Goal: Task Accomplishment & Management: Manage account settings

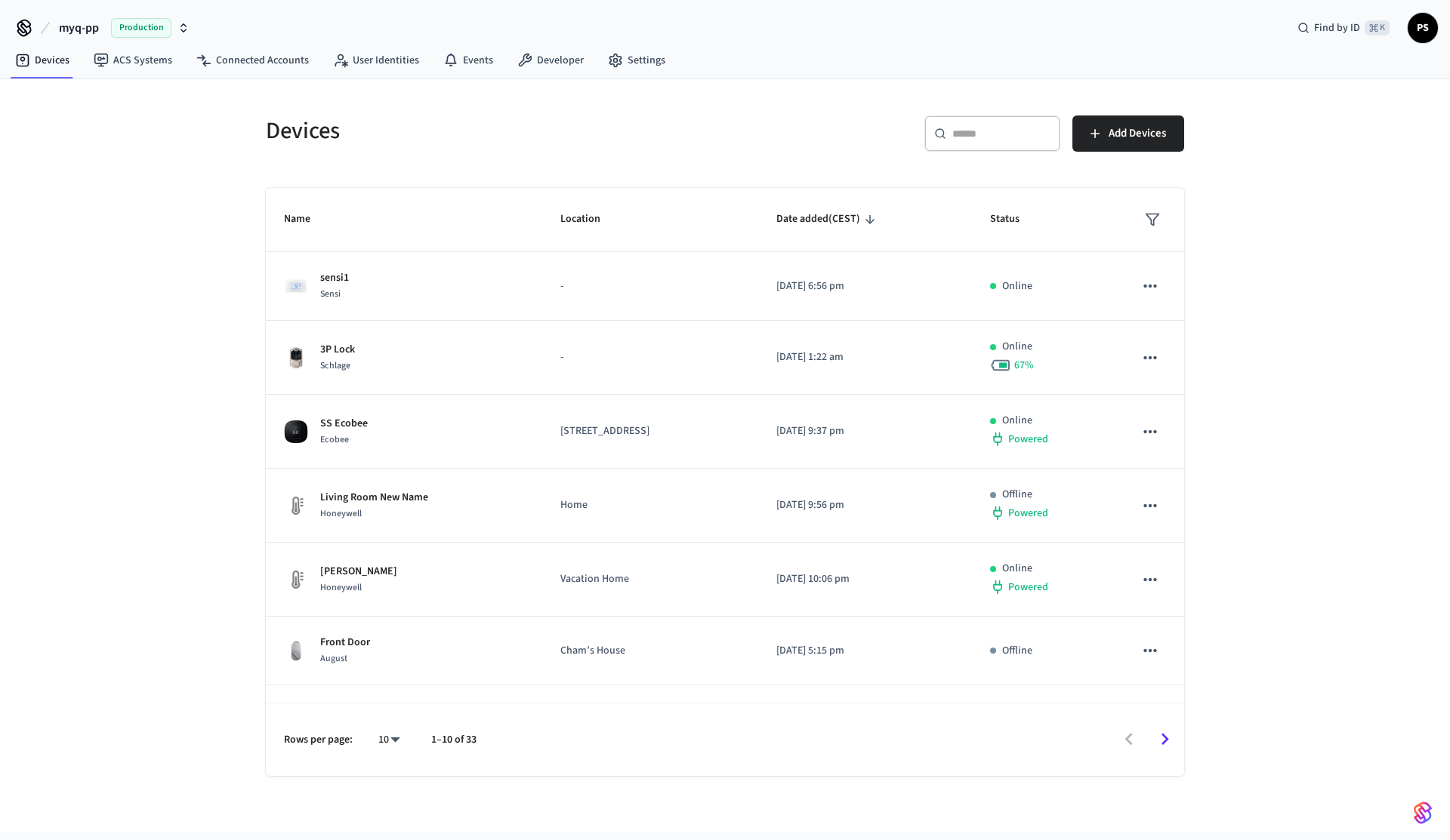
click at [96, 28] on span "myq-pp" at bounding box center [78, 28] width 40 height 18
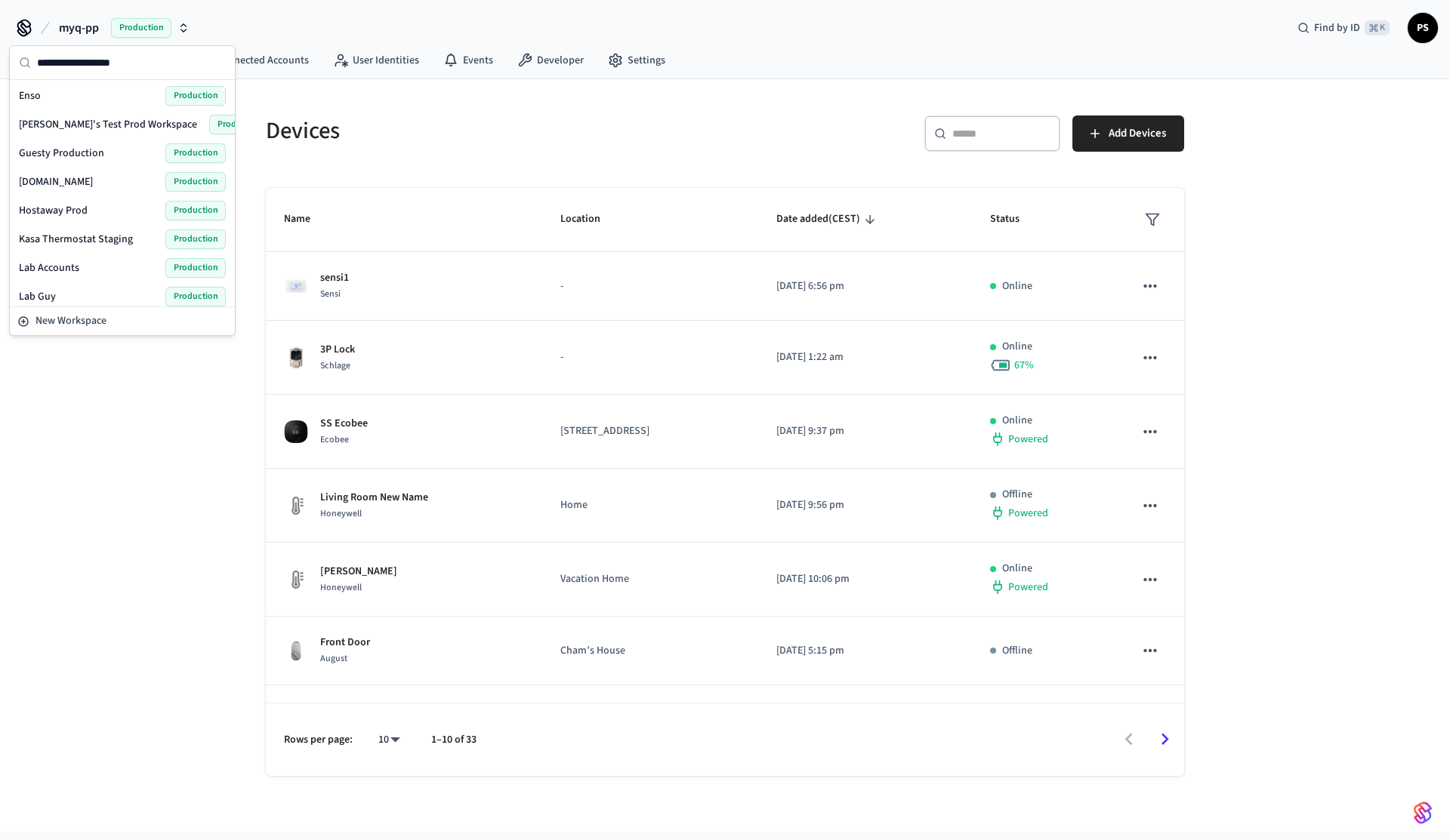
scroll to position [158, 0]
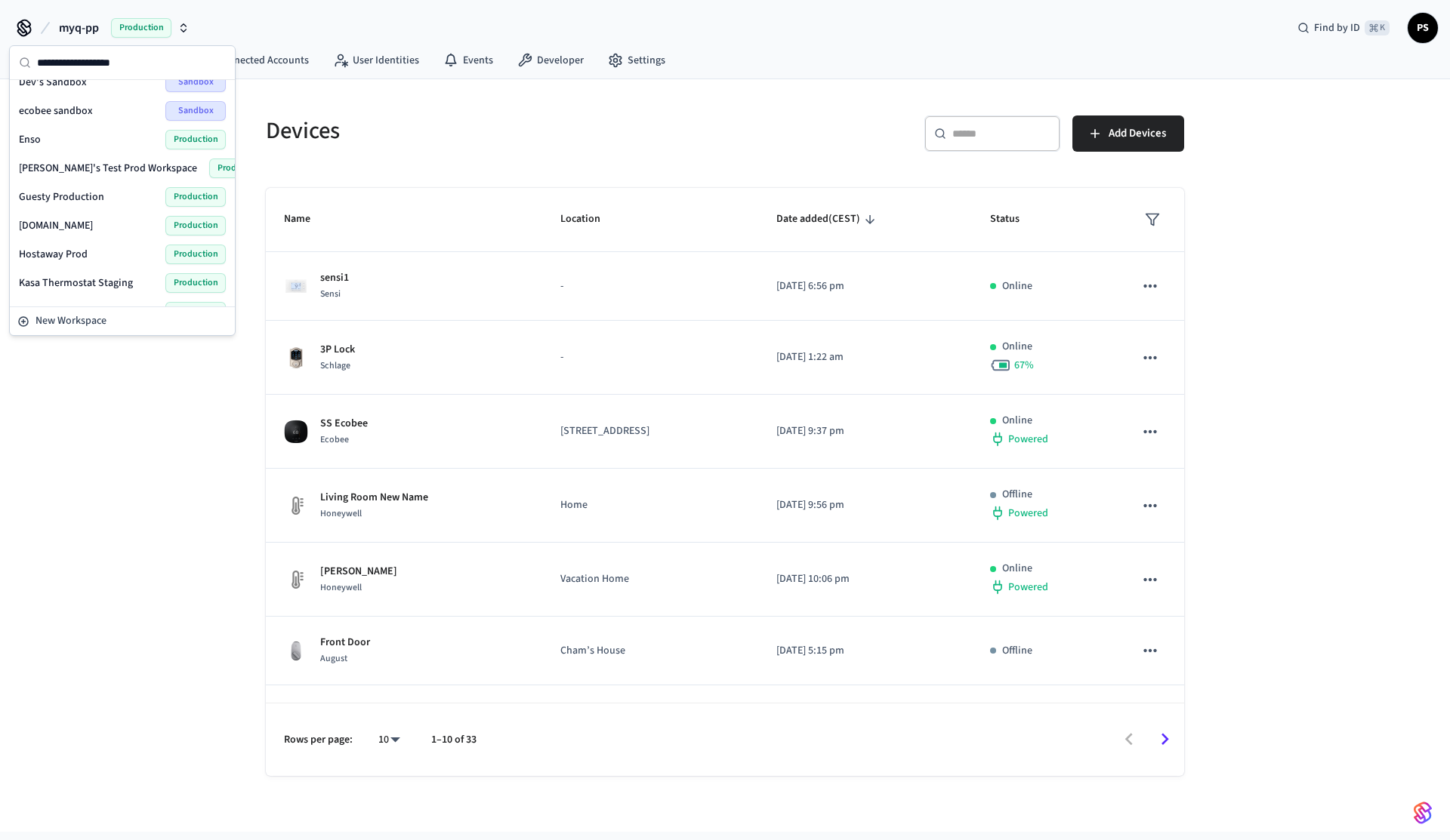
click at [83, 174] on span "[PERSON_NAME]'s Test Prod Workspace" at bounding box center [108, 168] width 178 height 15
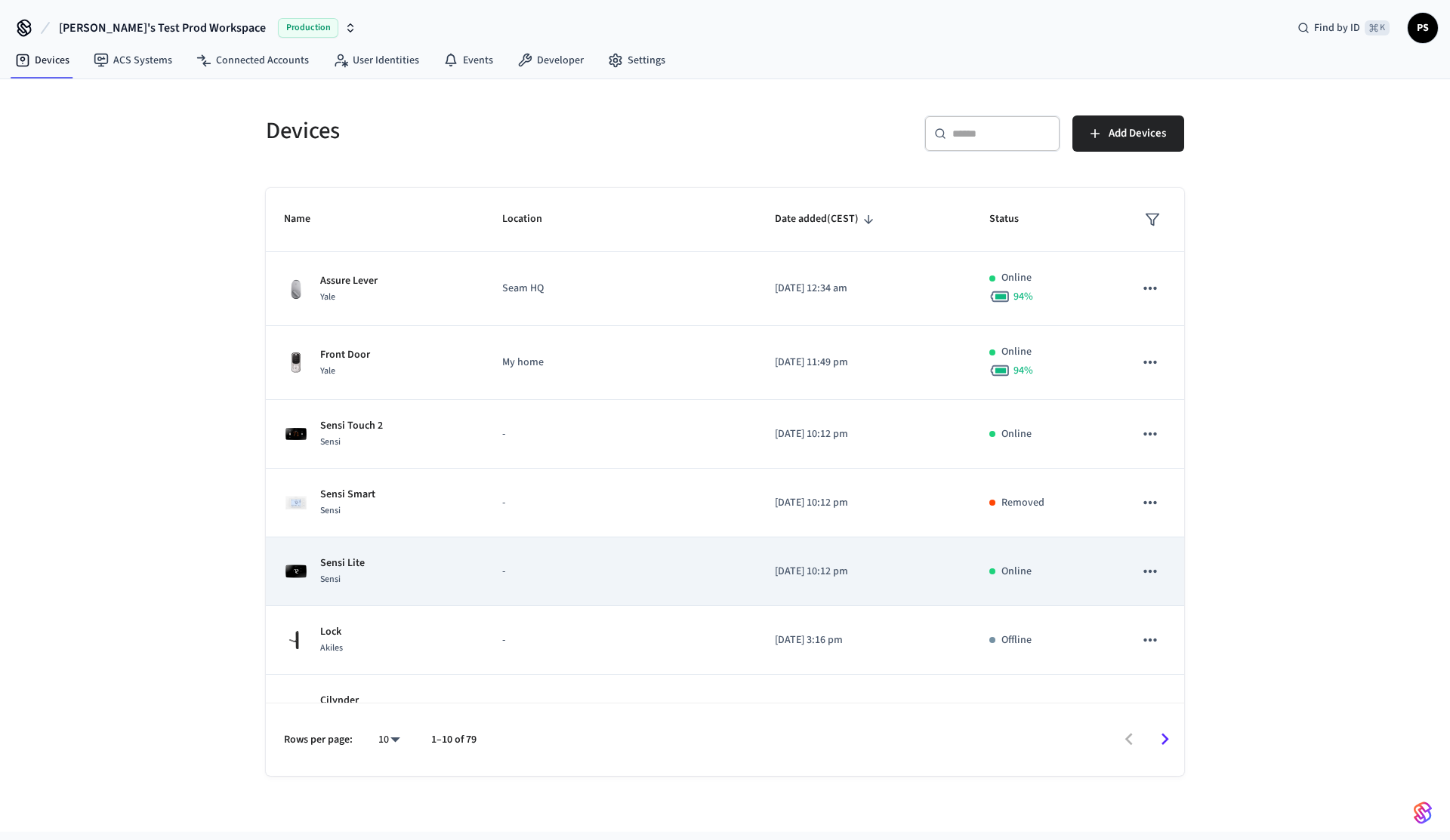
click at [371, 576] on div "Sensi Lite Sensi" at bounding box center [375, 571] width 182 height 32
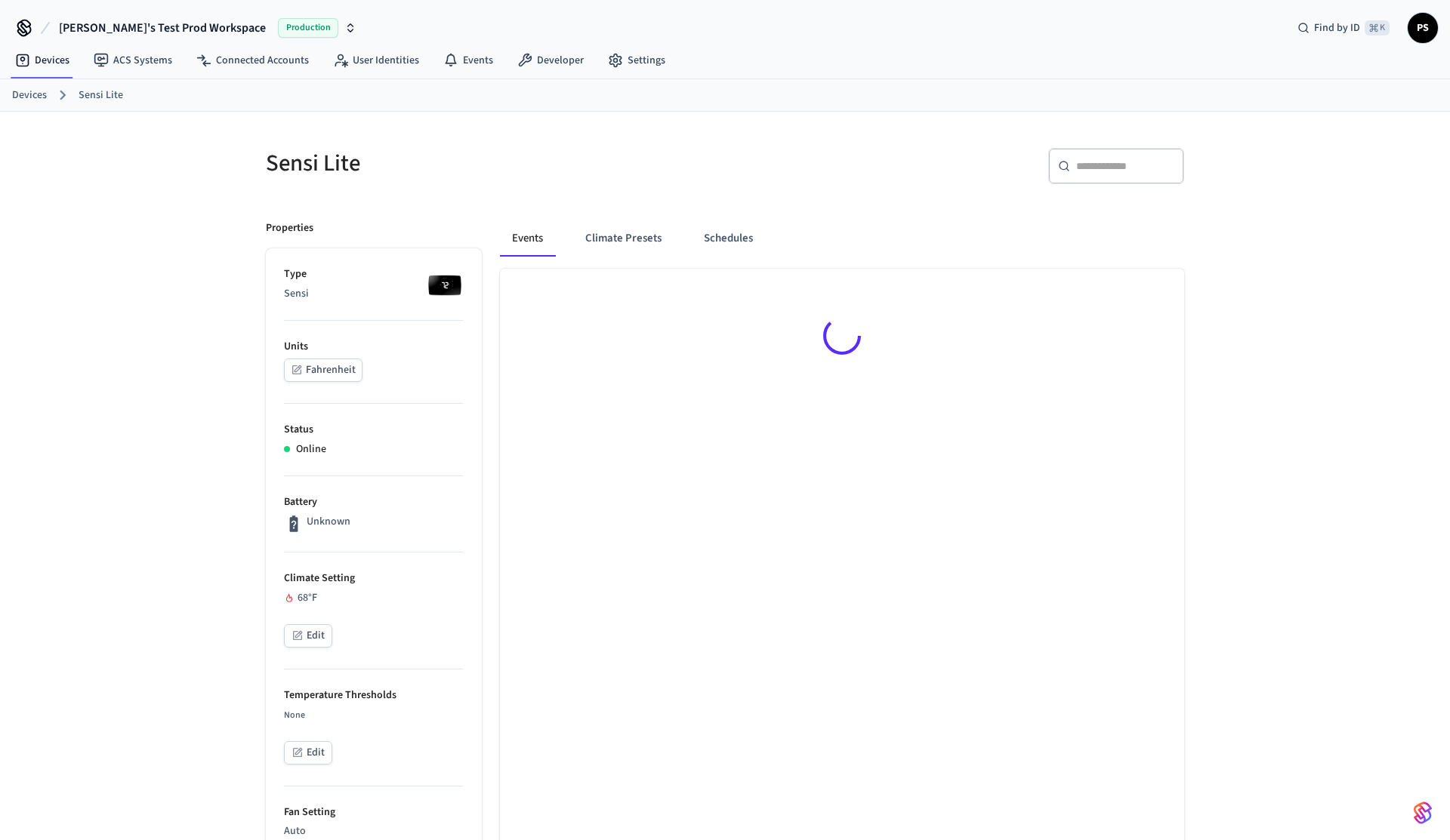
scroll to position [698, 0]
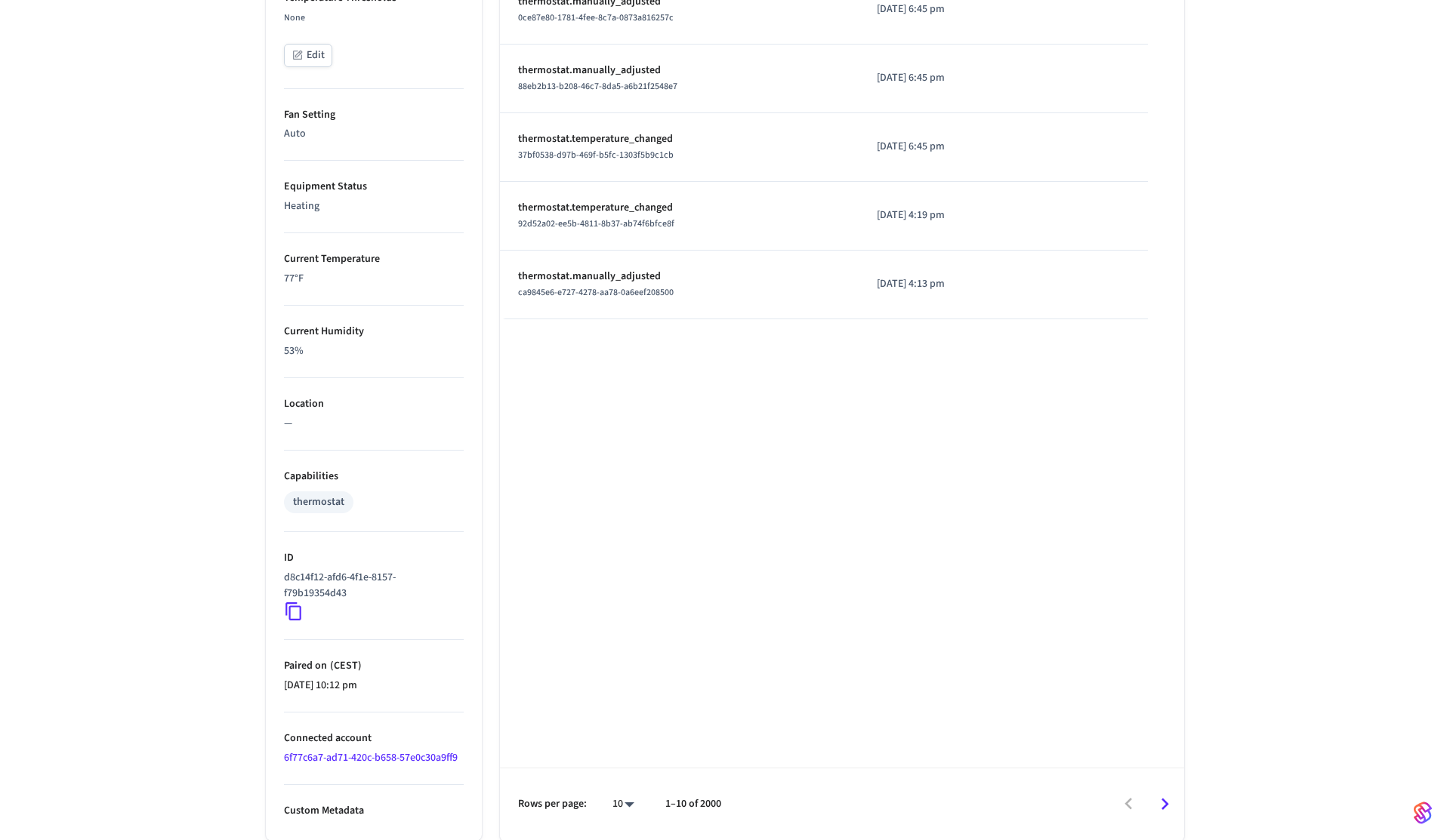
click at [291, 607] on icon at bounding box center [293, 611] width 16 height 18
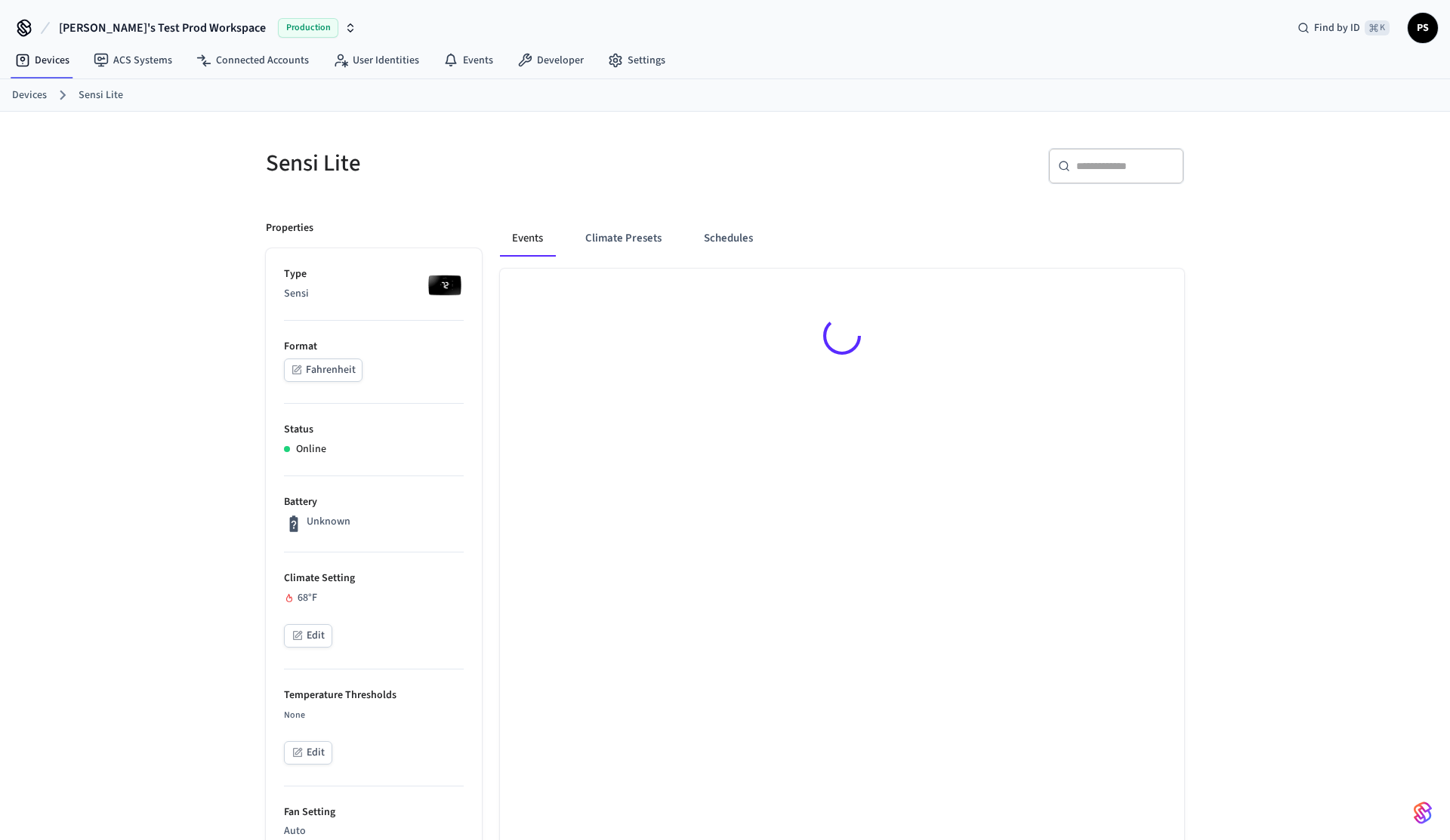
scroll to position [20, 0]
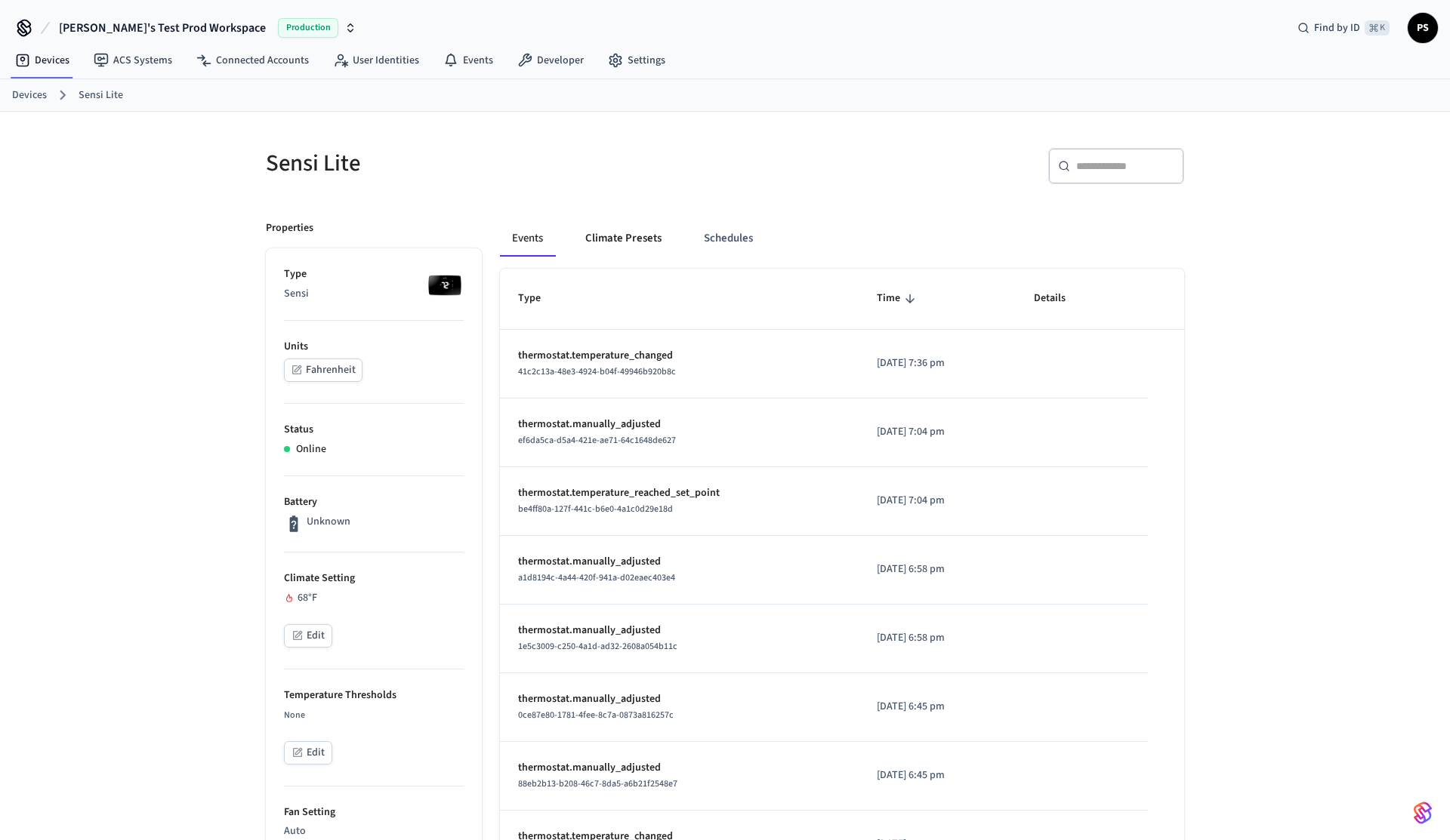
click at [621, 240] on button "Climate Presets" at bounding box center [623, 238] width 100 height 36
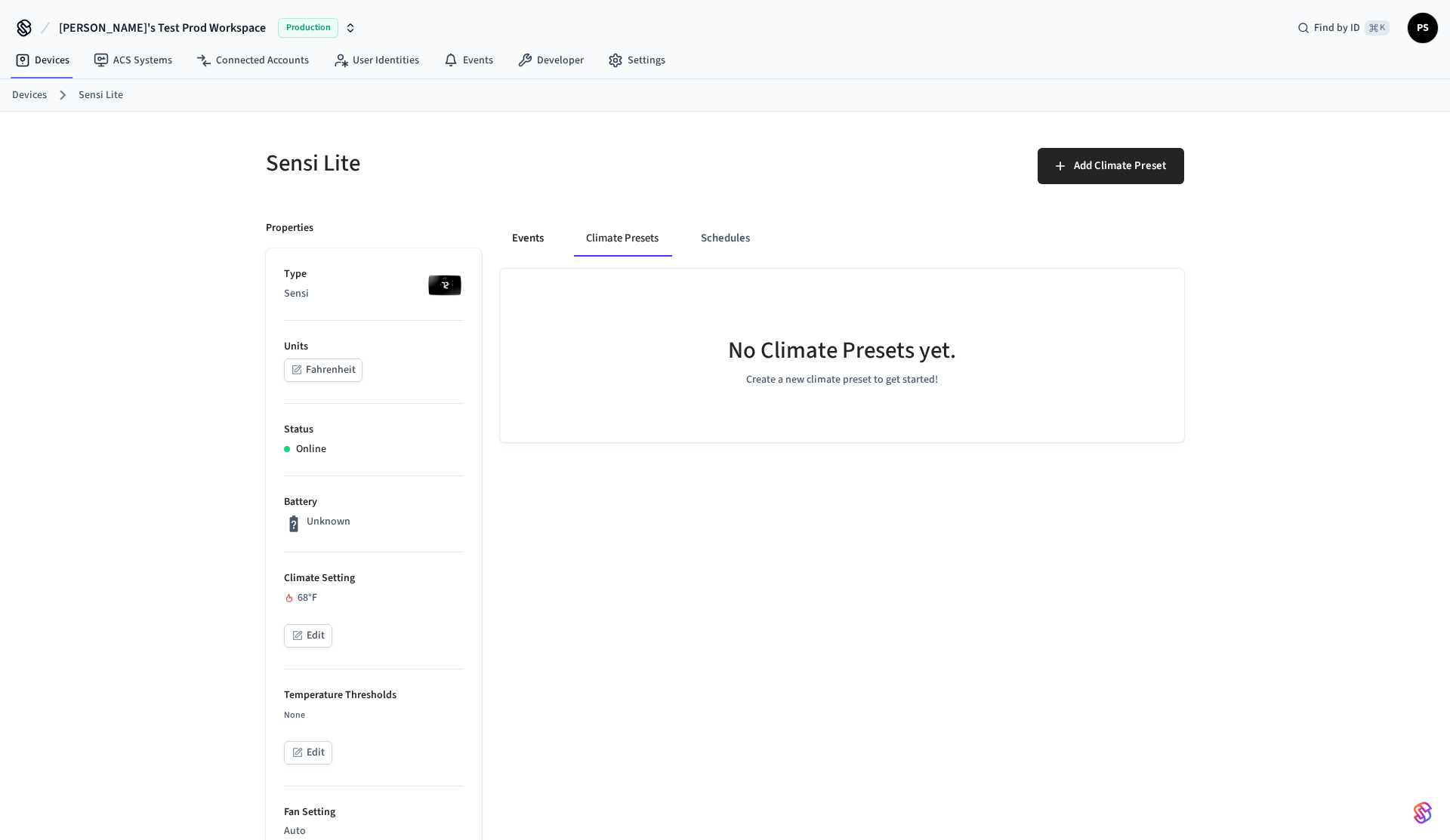
click at [526, 246] on button "Events" at bounding box center [527, 238] width 56 height 36
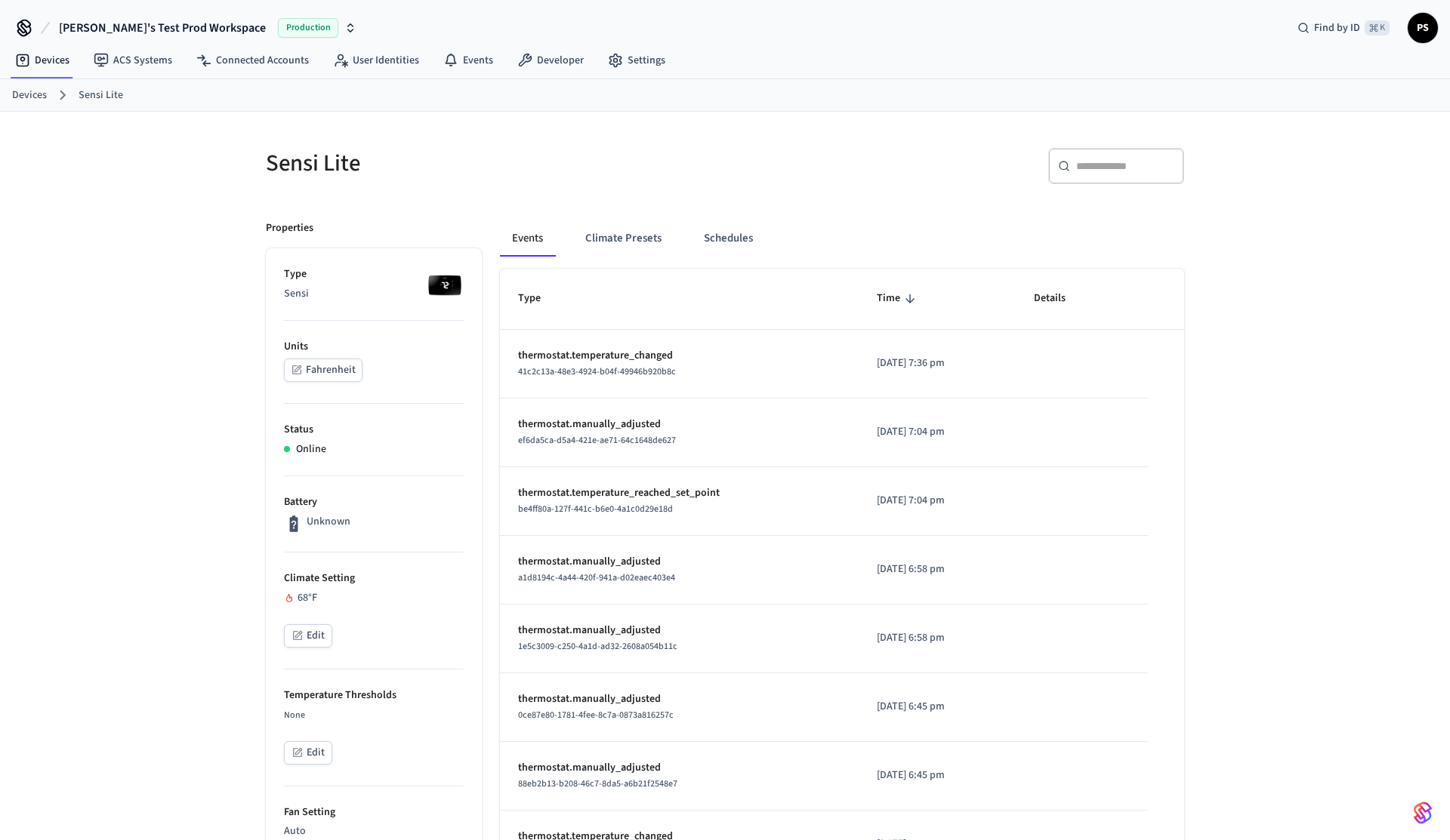
click at [299, 634] on icon "button" at bounding box center [297, 635] width 12 height 12
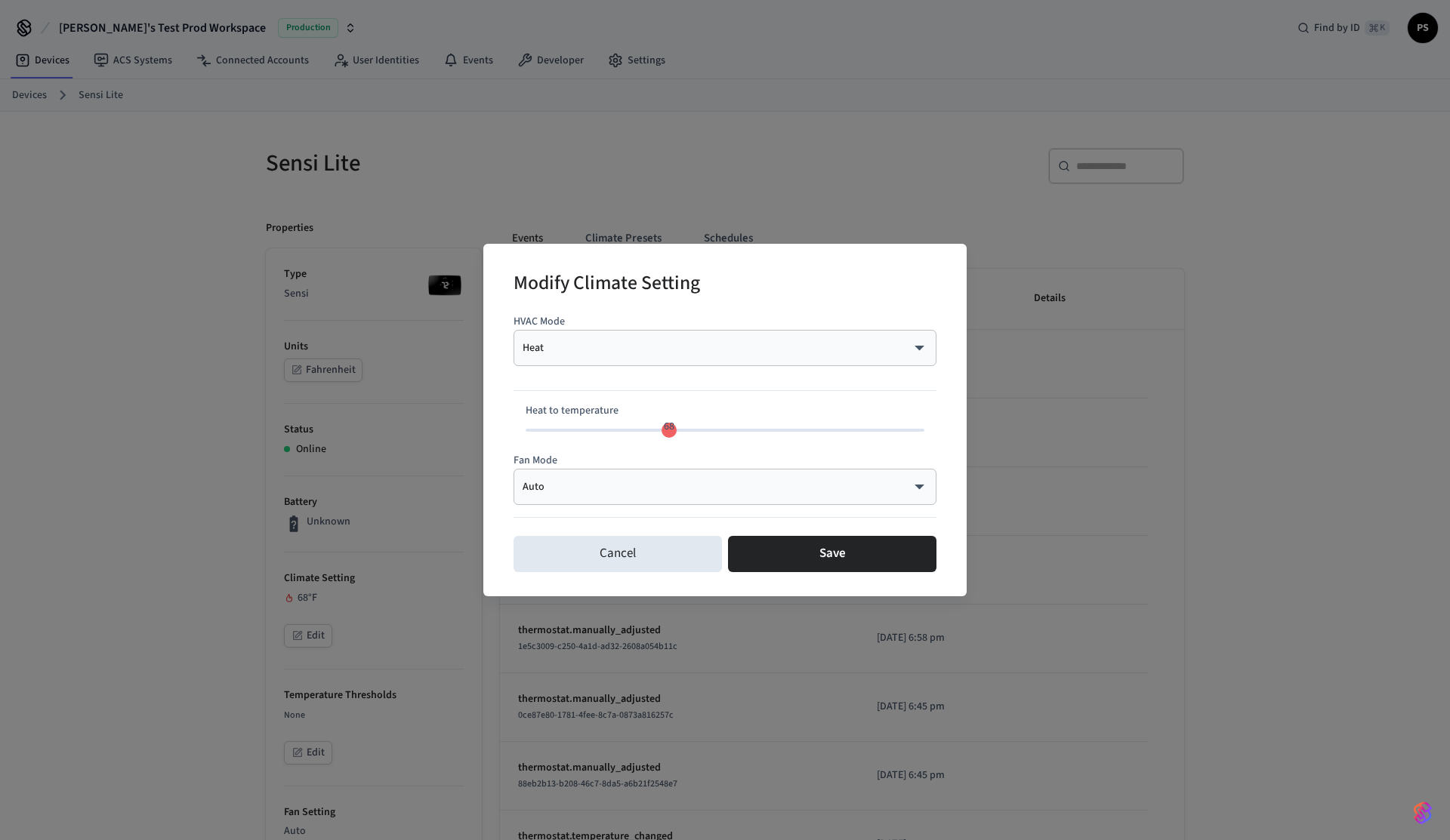
click at [653, 353] on body "Frank's Test Prod Workspace Production Find by ID ⌘ K PS Devices ACS Systems Co…" at bounding box center [725, 769] width 1450 height 1539
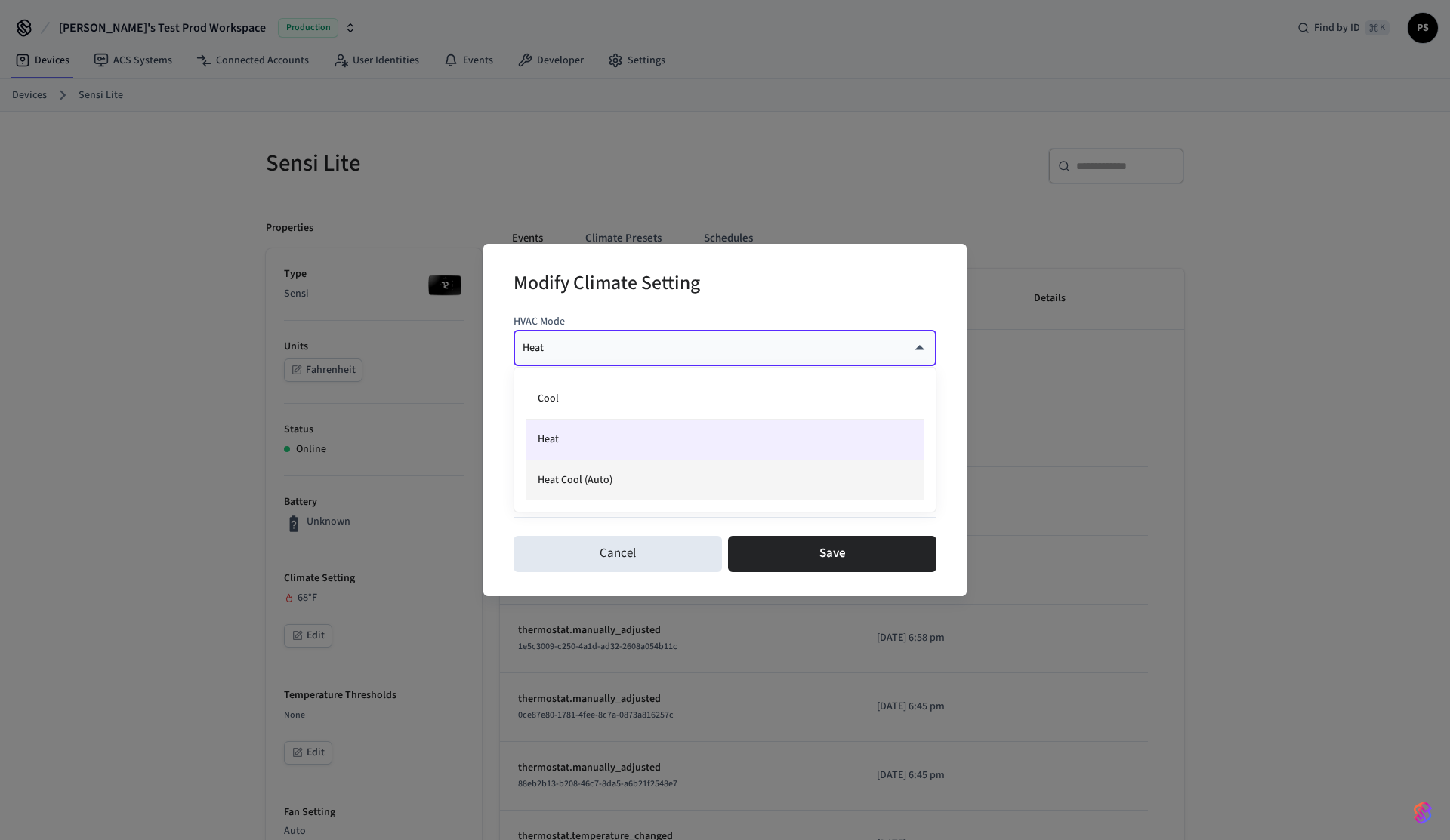
click at [610, 468] on li "Heat Cool (Auto)" at bounding box center [725, 480] width 398 height 40
type input "*********"
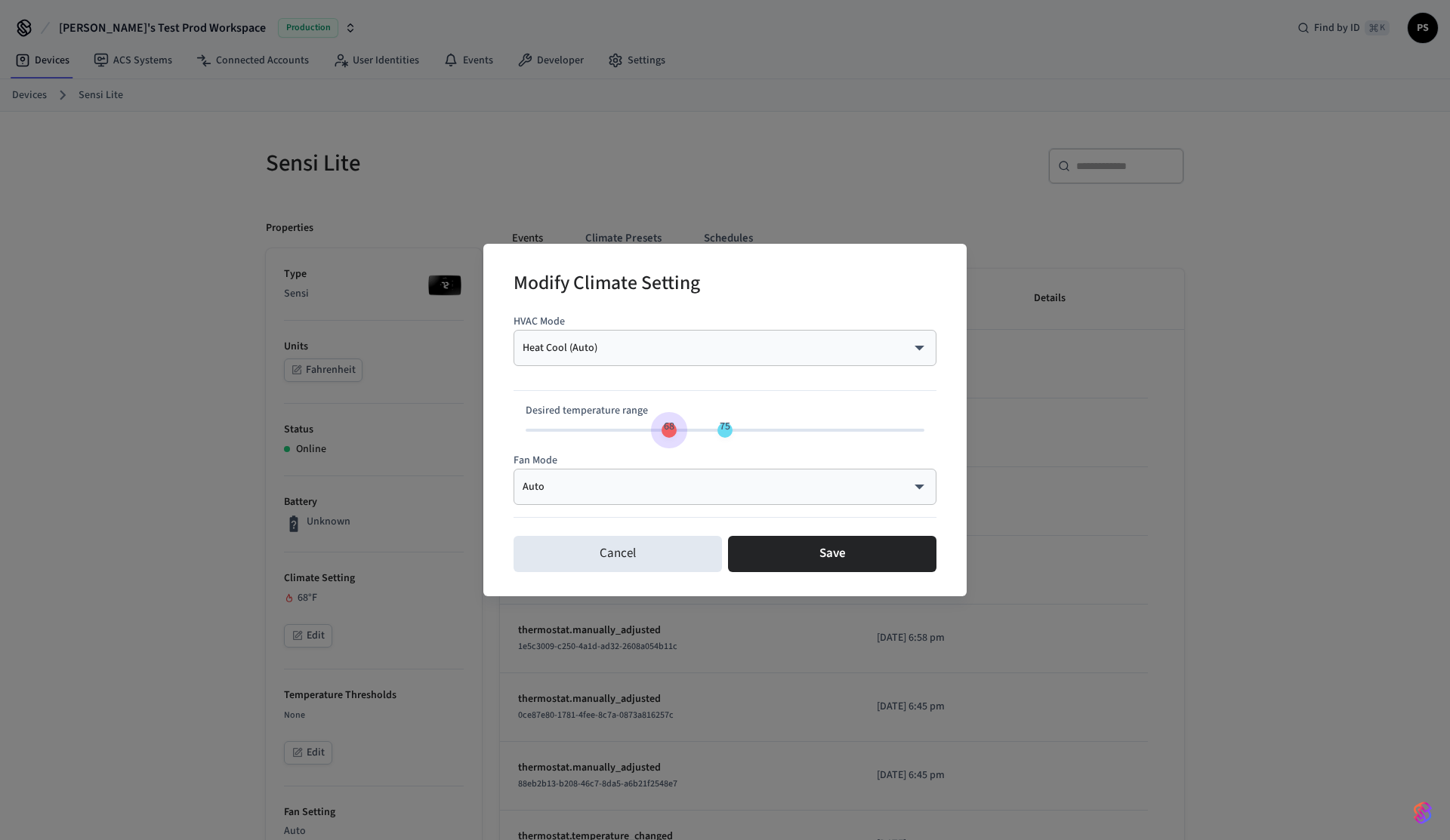
type input "**"
drag, startPoint x: 669, startPoint y: 430, endPoint x: 636, endPoint y: 435, distance: 33.4
click at [636, 435] on span "64" at bounding box center [637, 427] width 29 height 22
type input "**"
drag, startPoint x: 718, startPoint y: 434, endPoint x: 687, endPoint y: 434, distance: 31.0
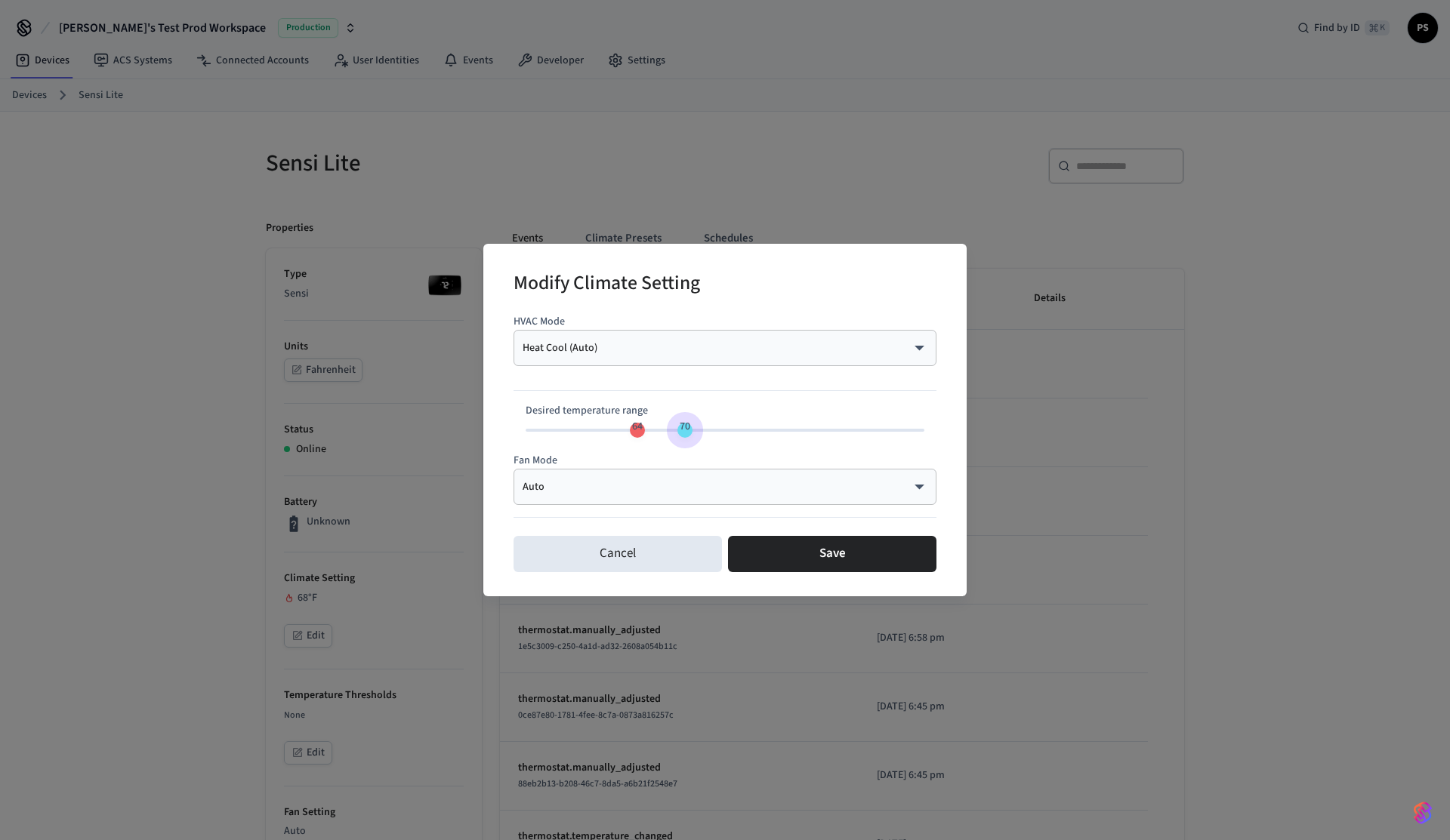
click at [687, 434] on span "70" at bounding box center [684, 427] width 29 height 22
click at [814, 551] on button "Save" at bounding box center [832, 554] width 208 height 36
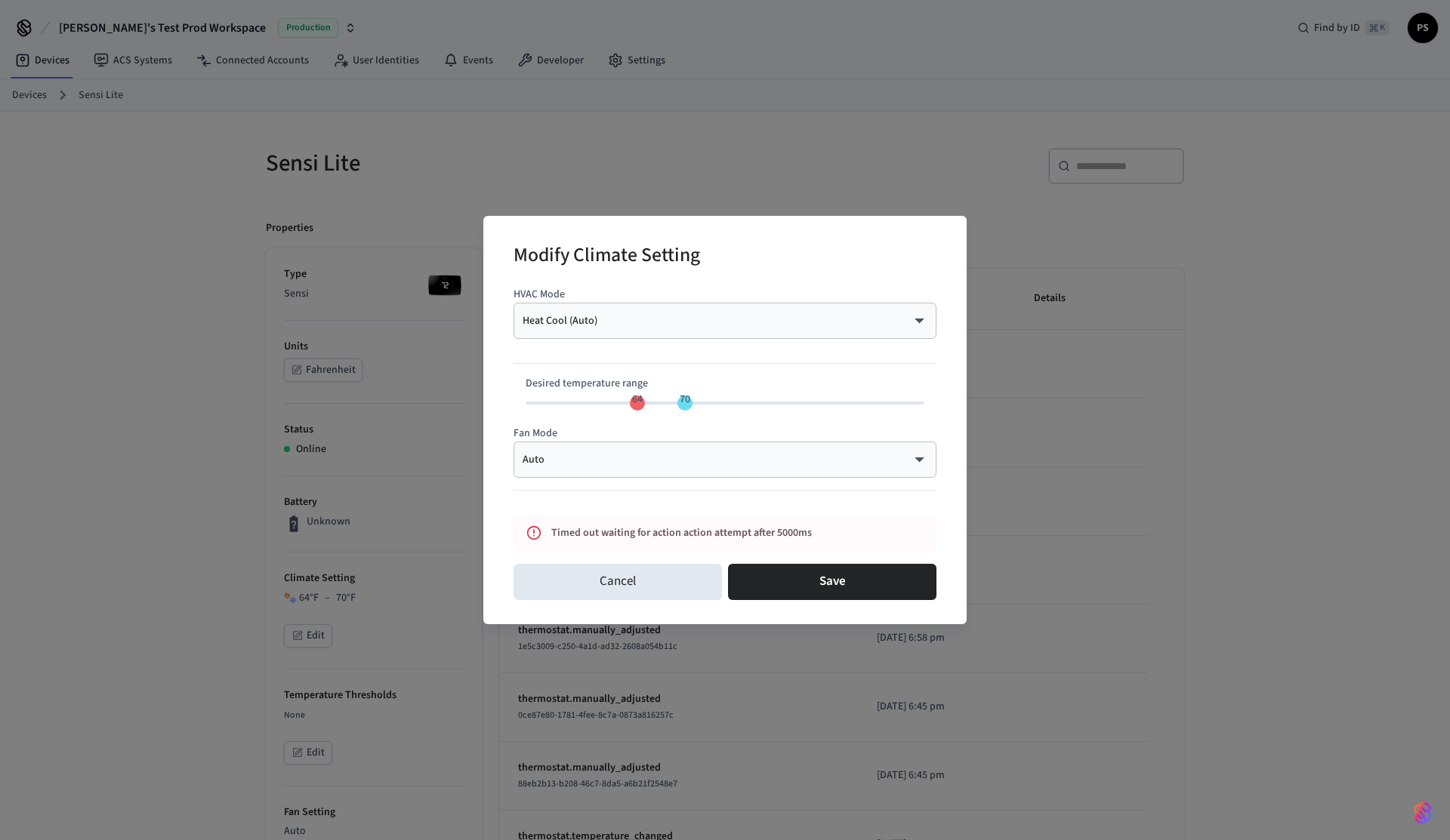
click at [628, 317] on body "Frank's Test Prod Workspace Production Find by ID ⌘ K PS Devices ACS Systems Co…" at bounding box center [725, 769] width 1450 height 1539
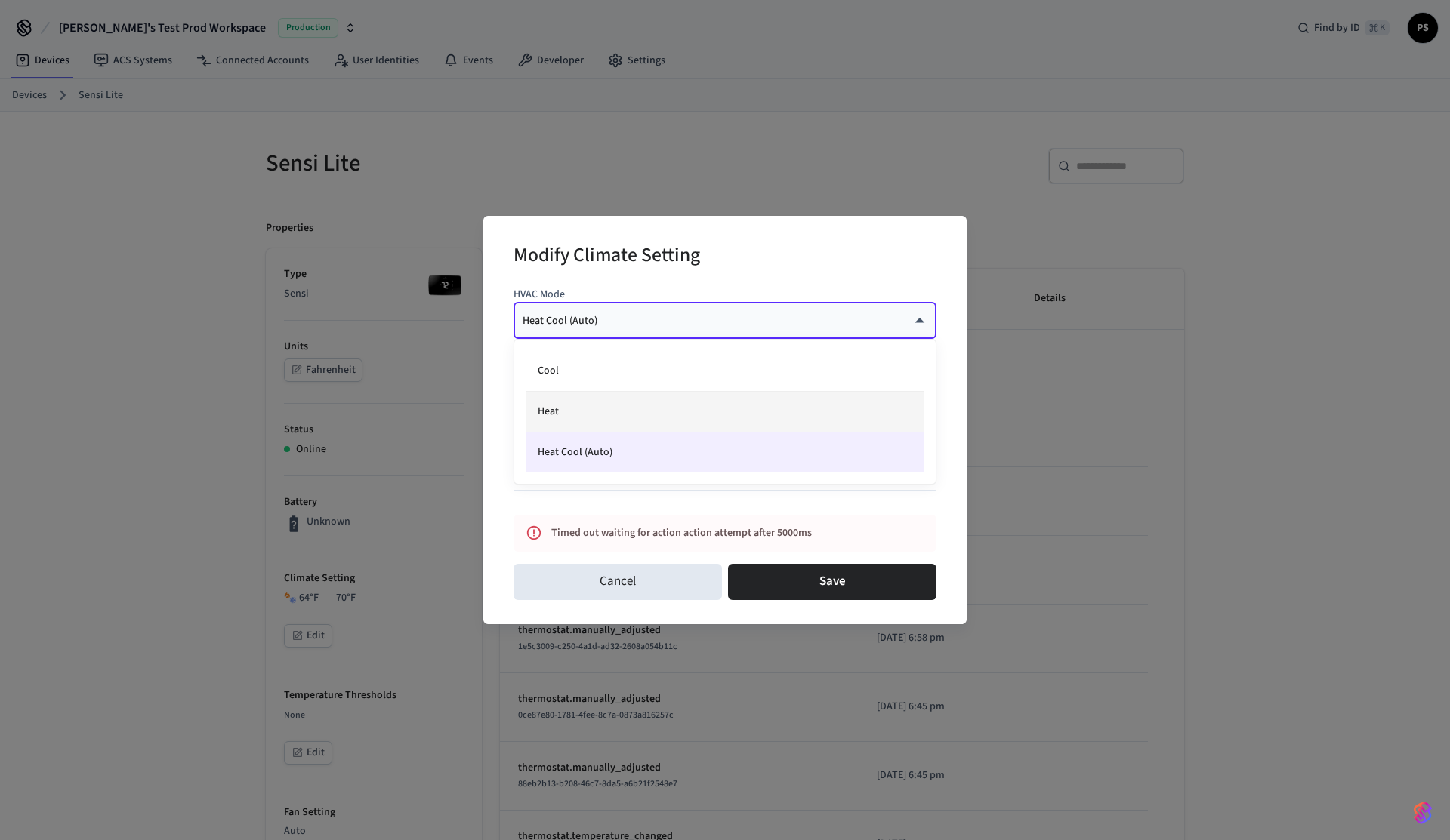
click at [603, 424] on li "Heat" at bounding box center [725, 412] width 398 height 41
type input "****"
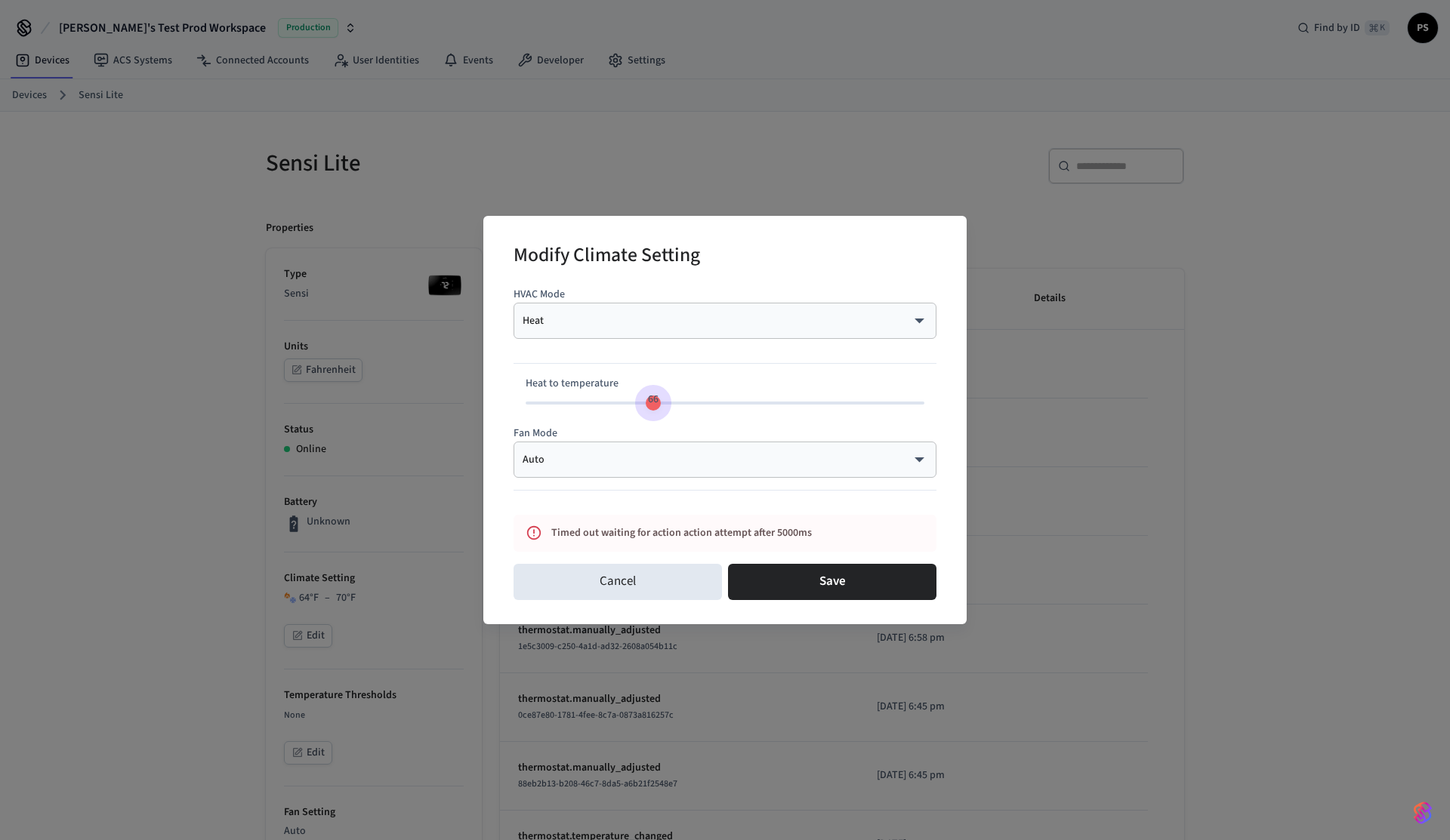
type input "**"
drag, startPoint x: 635, startPoint y: 410, endPoint x: 662, endPoint y: 406, distance: 27.3
click at [662, 406] on span "67" at bounding box center [661, 399] width 29 height 22
click at [885, 588] on button "Save" at bounding box center [832, 582] width 208 height 36
click at [661, 318] on body "Frank's Test Prod Workspace Production Find by ID ⌘ K PS Devices ACS Systems Co…" at bounding box center [725, 769] width 1450 height 1539
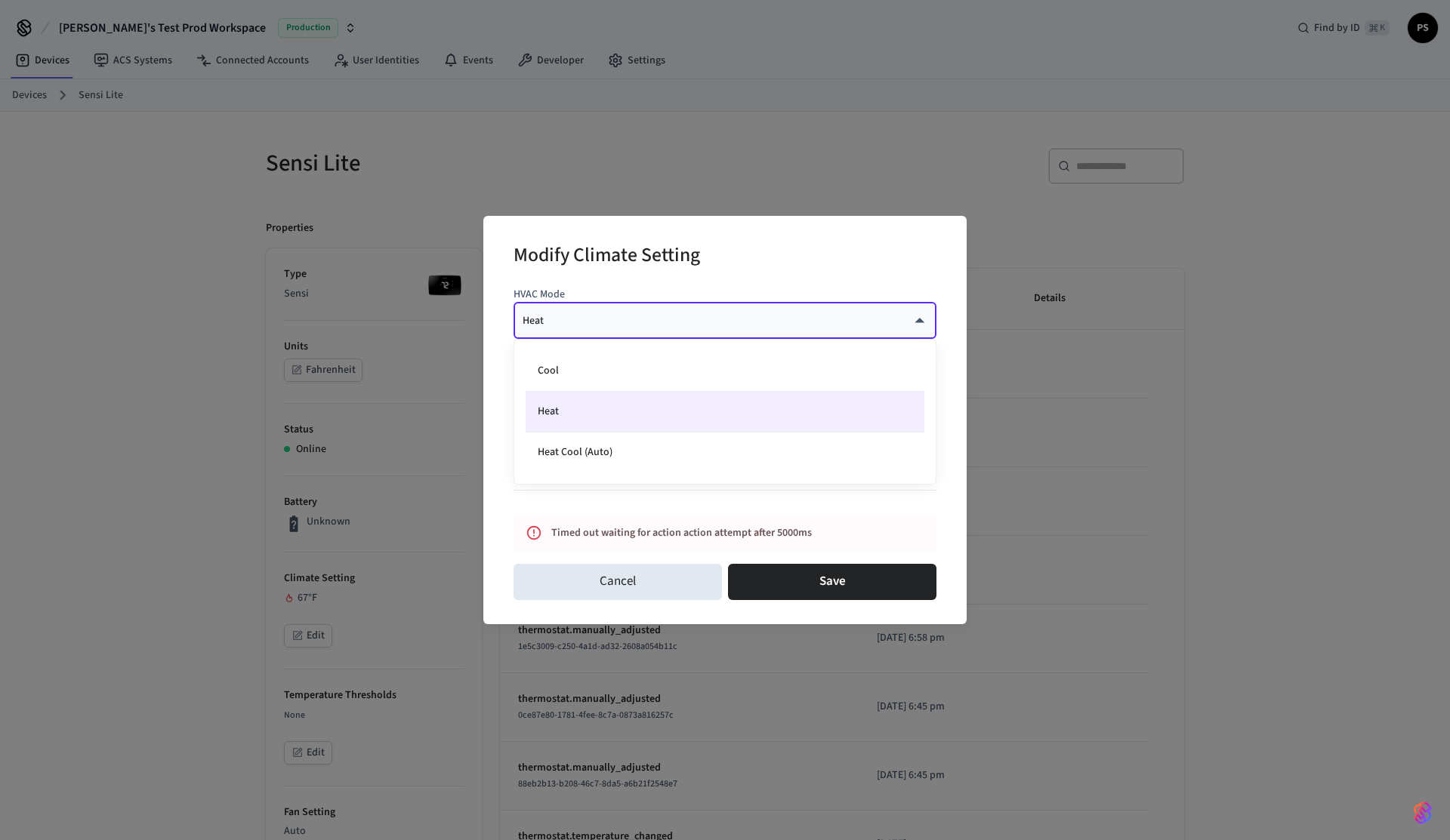
click at [661, 318] on div at bounding box center [725, 420] width 1450 height 840
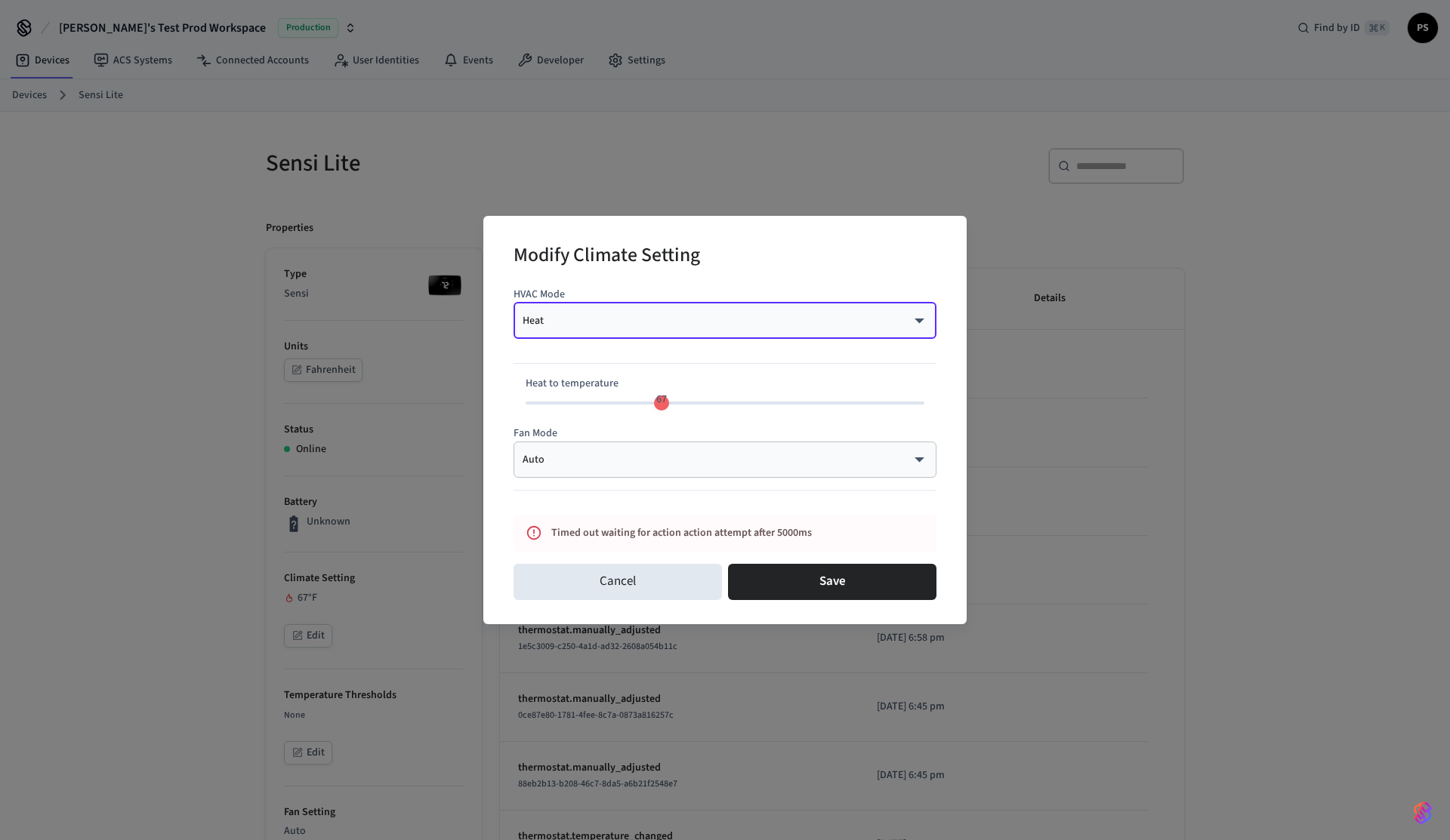
click at [661, 318] on body "Frank's Test Prod Workspace Production Find by ID ⌘ K PS Devices ACS Systems Co…" at bounding box center [725, 769] width 1450 height 1539
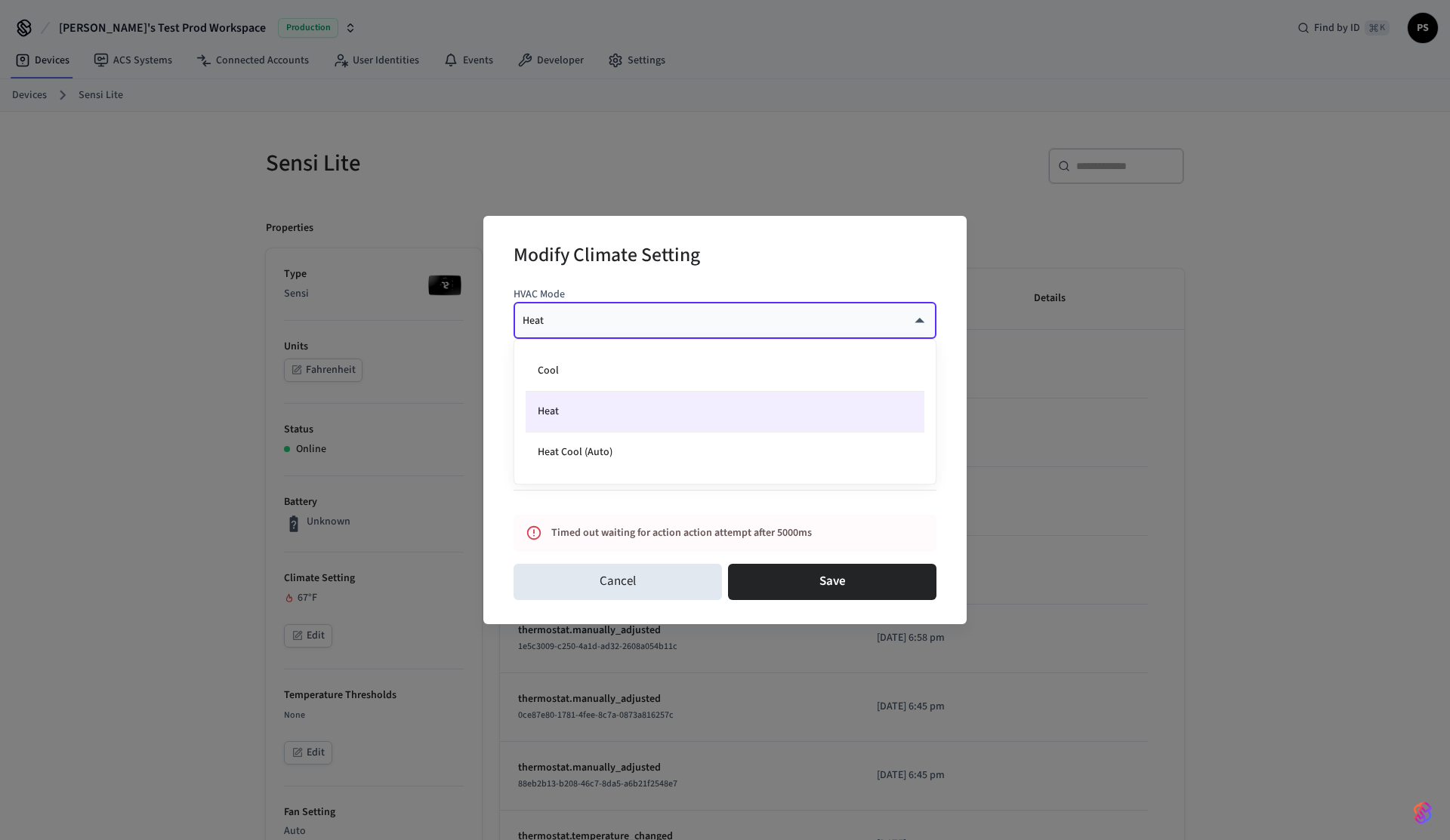
click at [661, 318] on div at bounding box center [725, 420] width 1450 height 840
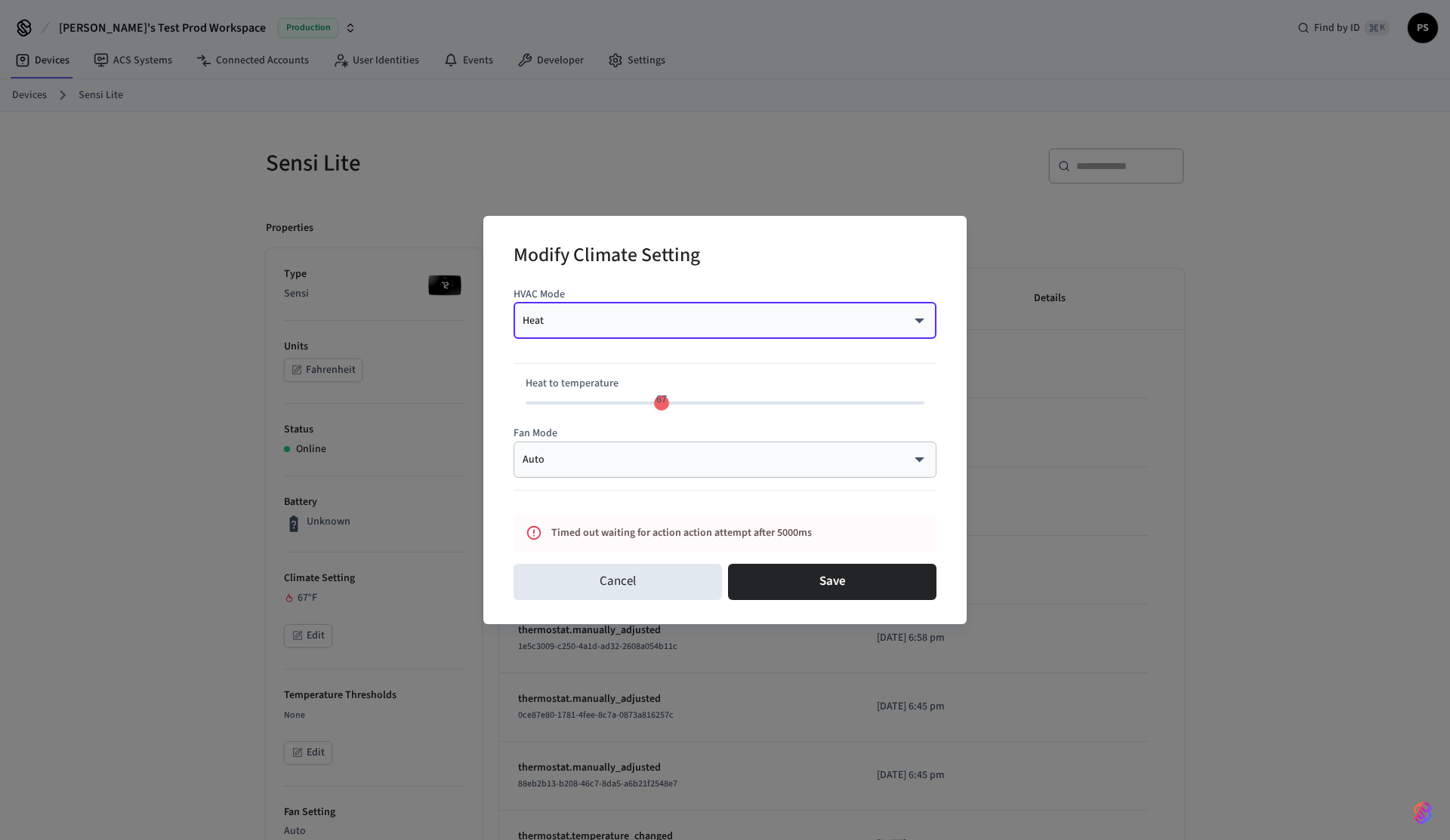
click at [602, 325] on body "Frank's Test Prod Workspace Production Find by ID ⌘ K PS Devices ACS Systems Co…" at bounding box center [725, 769] width 1450 height 1539
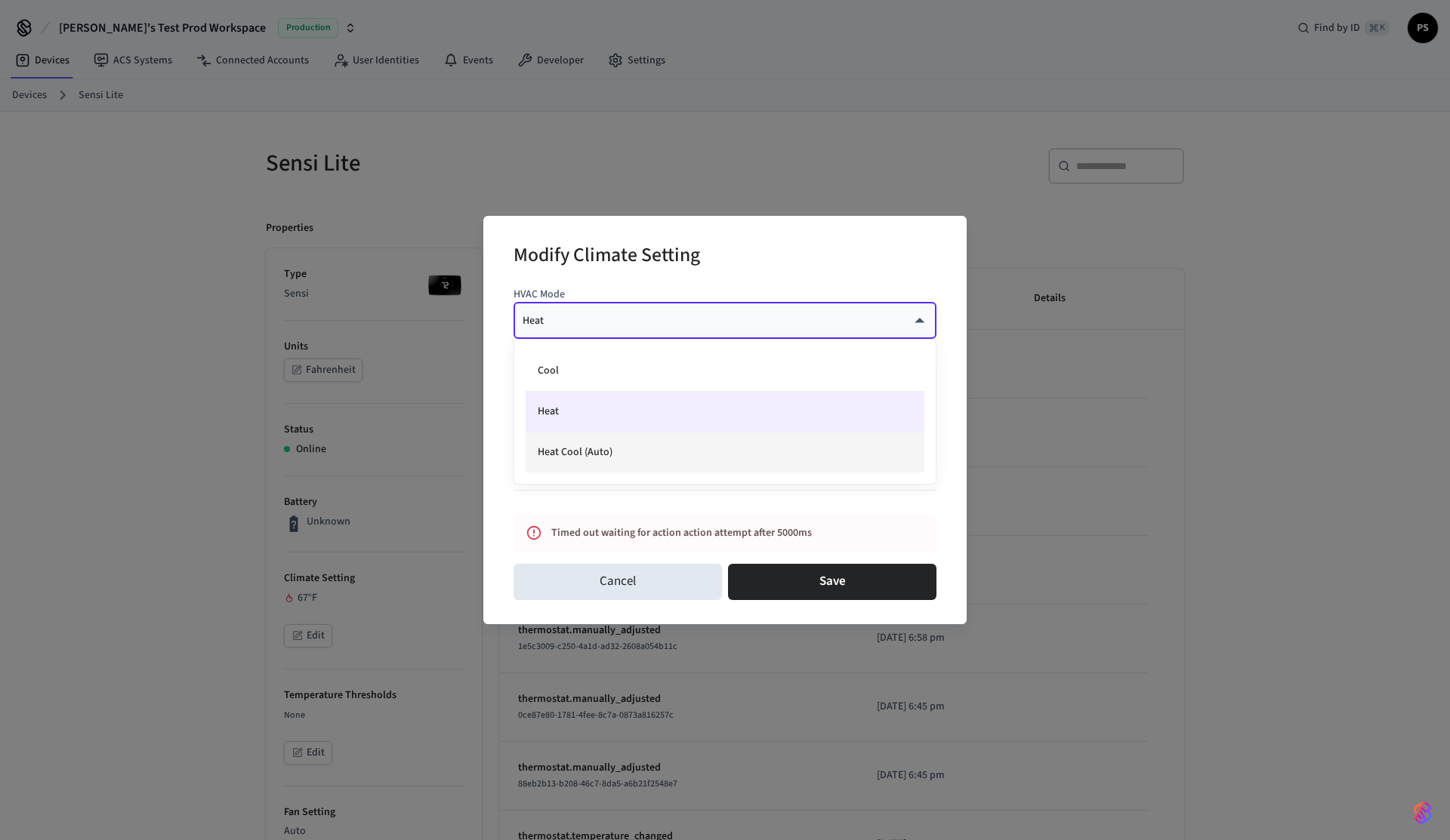
click at [575, 455] on li "Heat Cool (Auto)" at bounding box center [725, 452] width 398 height 40
type input "*********"
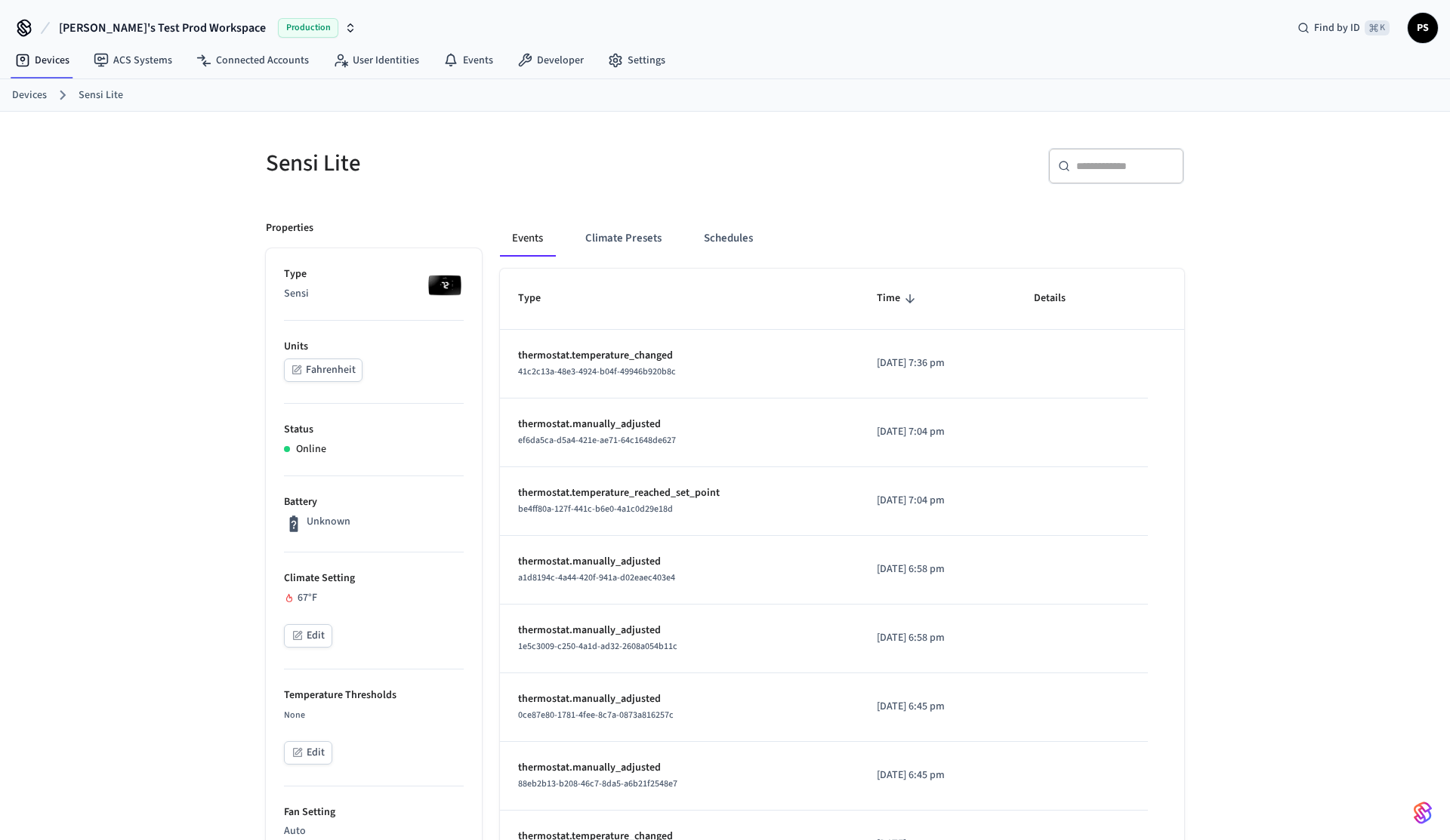
click at [659, 149] on h5 "Sensi Lite" at bounding box center [491, 163] width 450 height 31
